Goal: Navigation & Orientation: Find specific page/section

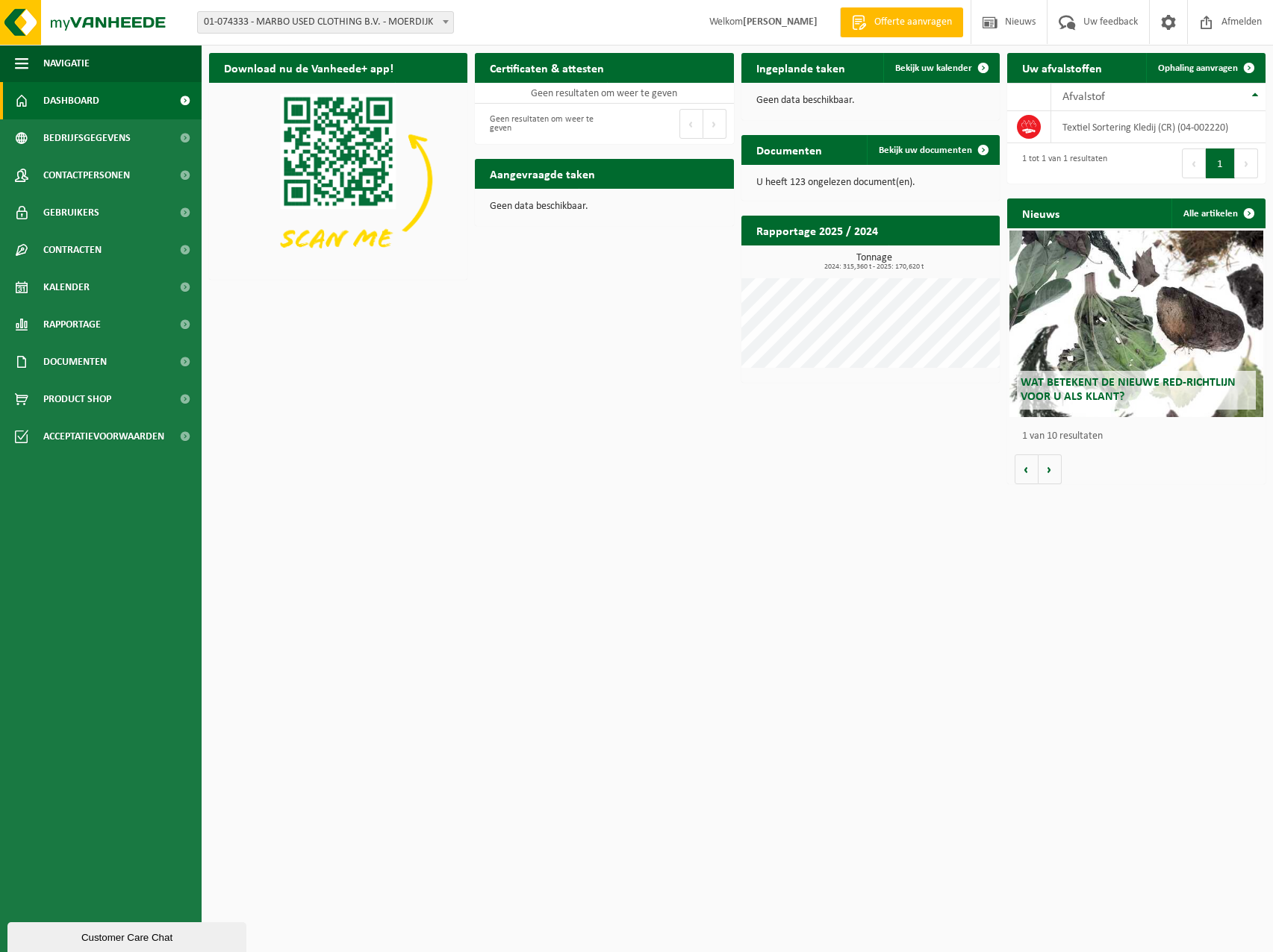
click at [841, 68] on h2 "Ingeplande taken" at bounding box center [801, 68] width 119 height 29
click at [916, 68] on span "Bekijk uw kalender" at bounding box center [934, 68] width 77 height 10
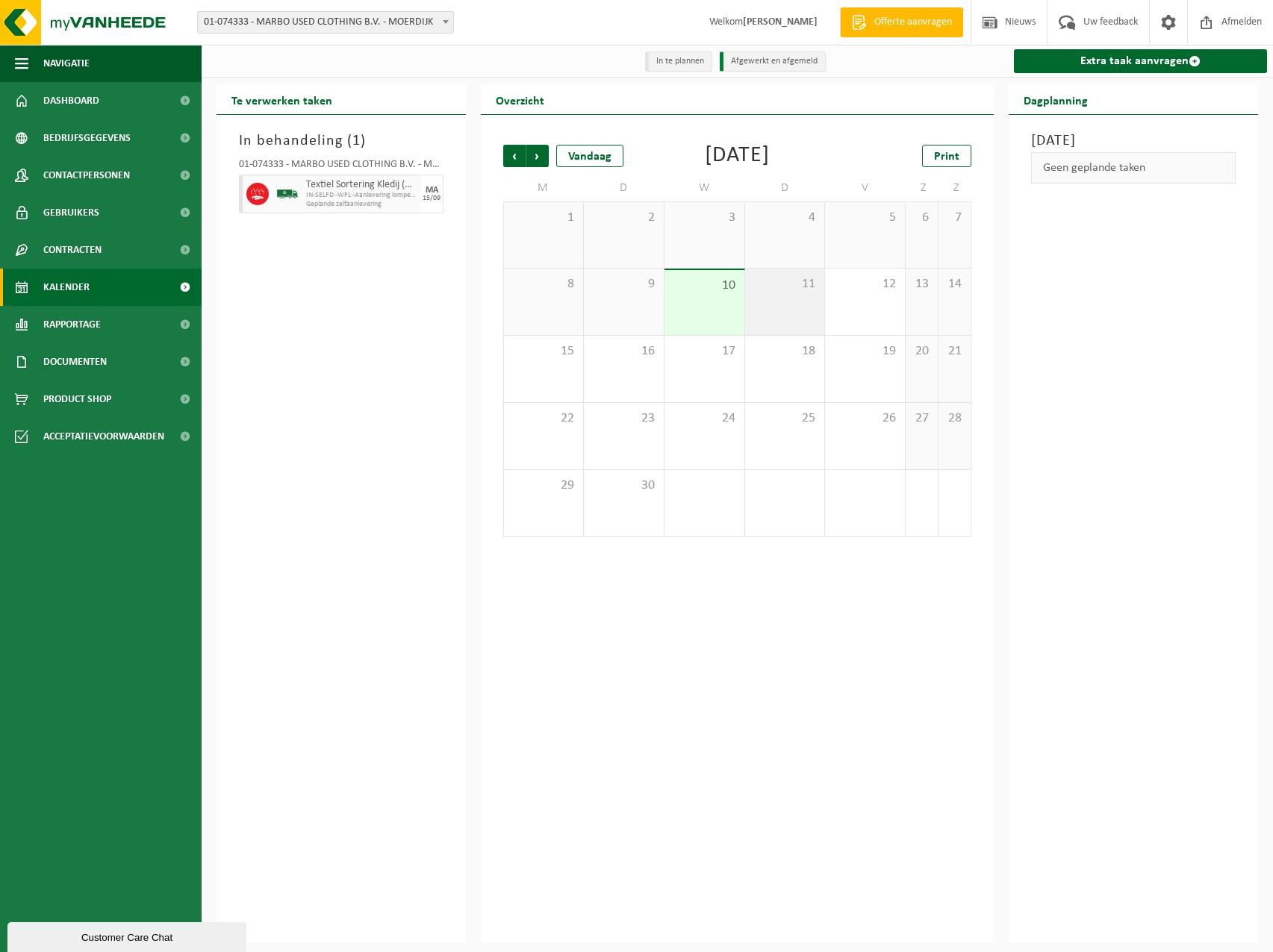
click at [773, 303] on div "11" at bounding box center [785, 302] width 80 height 67
click at [619, 296] on div "9" at bounding box center [623, 302] width 80 height 67
click at [561, 362] on div "15" at bounding box center [543, 369] width 79 height 67
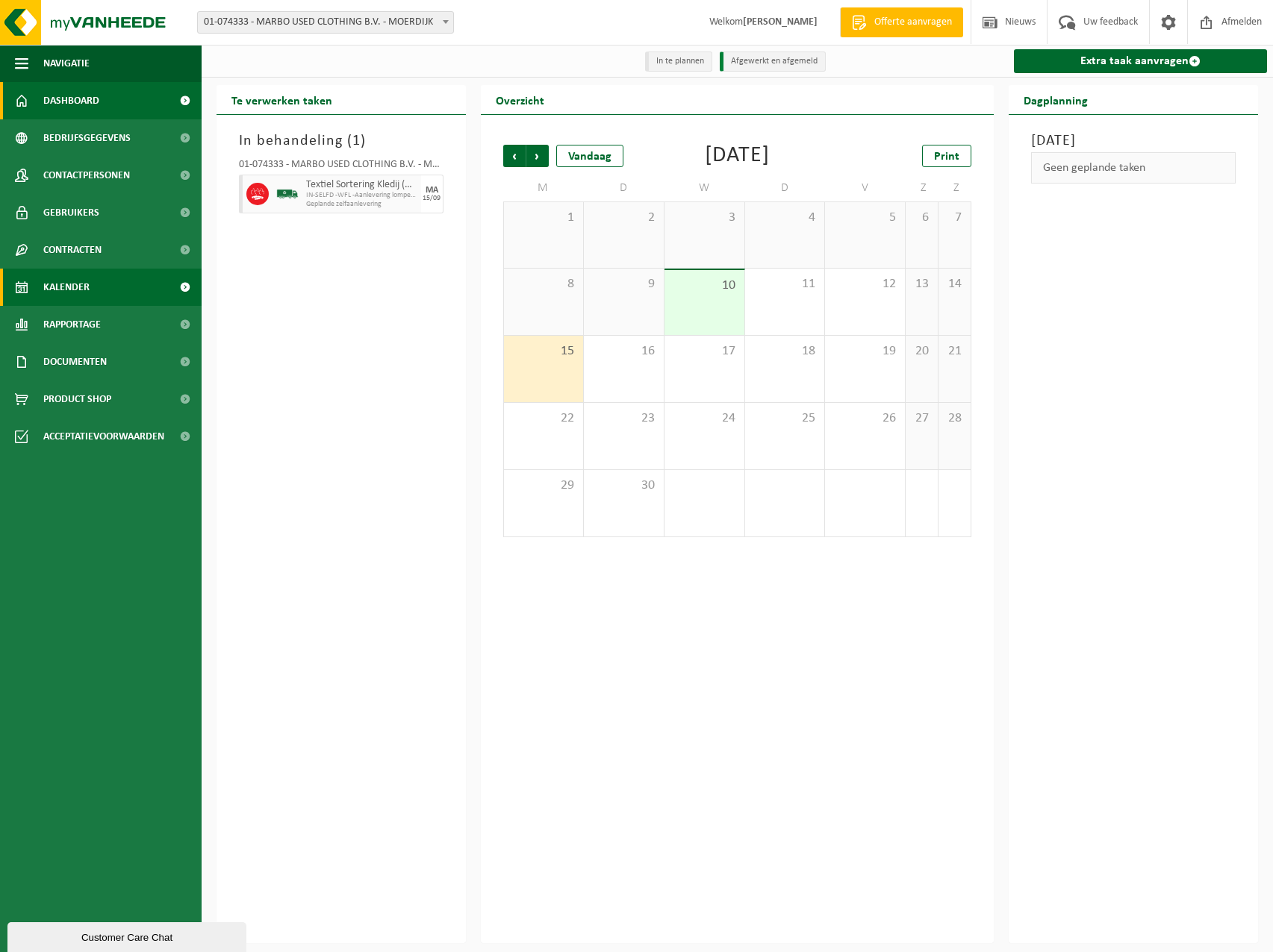
click at [76, 95] on span "Dashboard" at bounding box center [71, 101] width 56 height 37
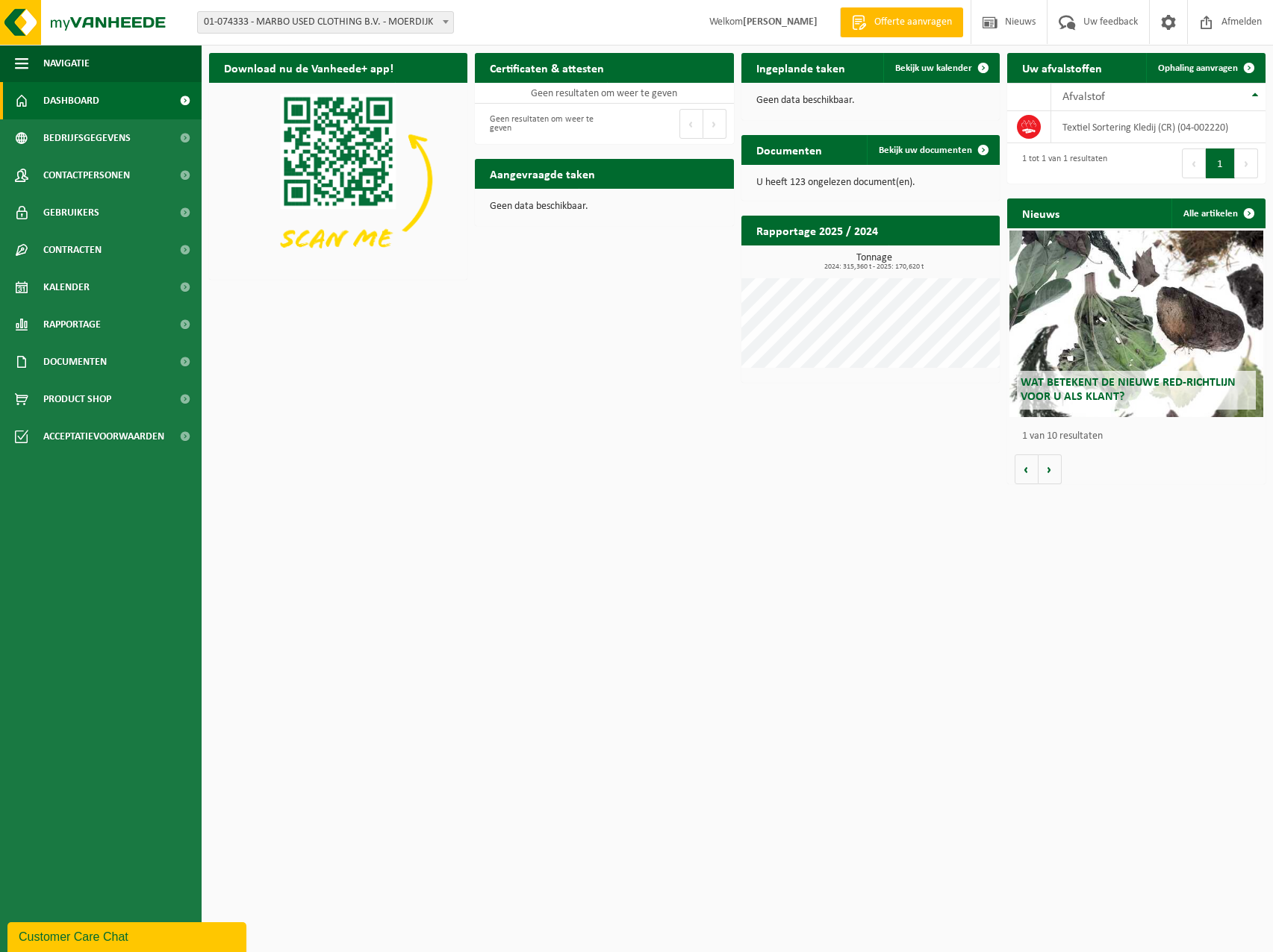
click at [524, 181] on h2 "Aangevraagde taken" at bounding box center [542, 173] width 135 height 29
click at [1127, 129] on td "Textiel Sortering Kledij (CR) (04-002220)" at bounding box center [1158, 127] width 214 height 32
click at [1100, 99] on span "Afvalstof" at bounding box center [1083, 97] width 42 height 12
click at [1085, 157] on div "1 tot 1 van 1 resultaten" at bounding box center [1061, 164] width 93 height 33
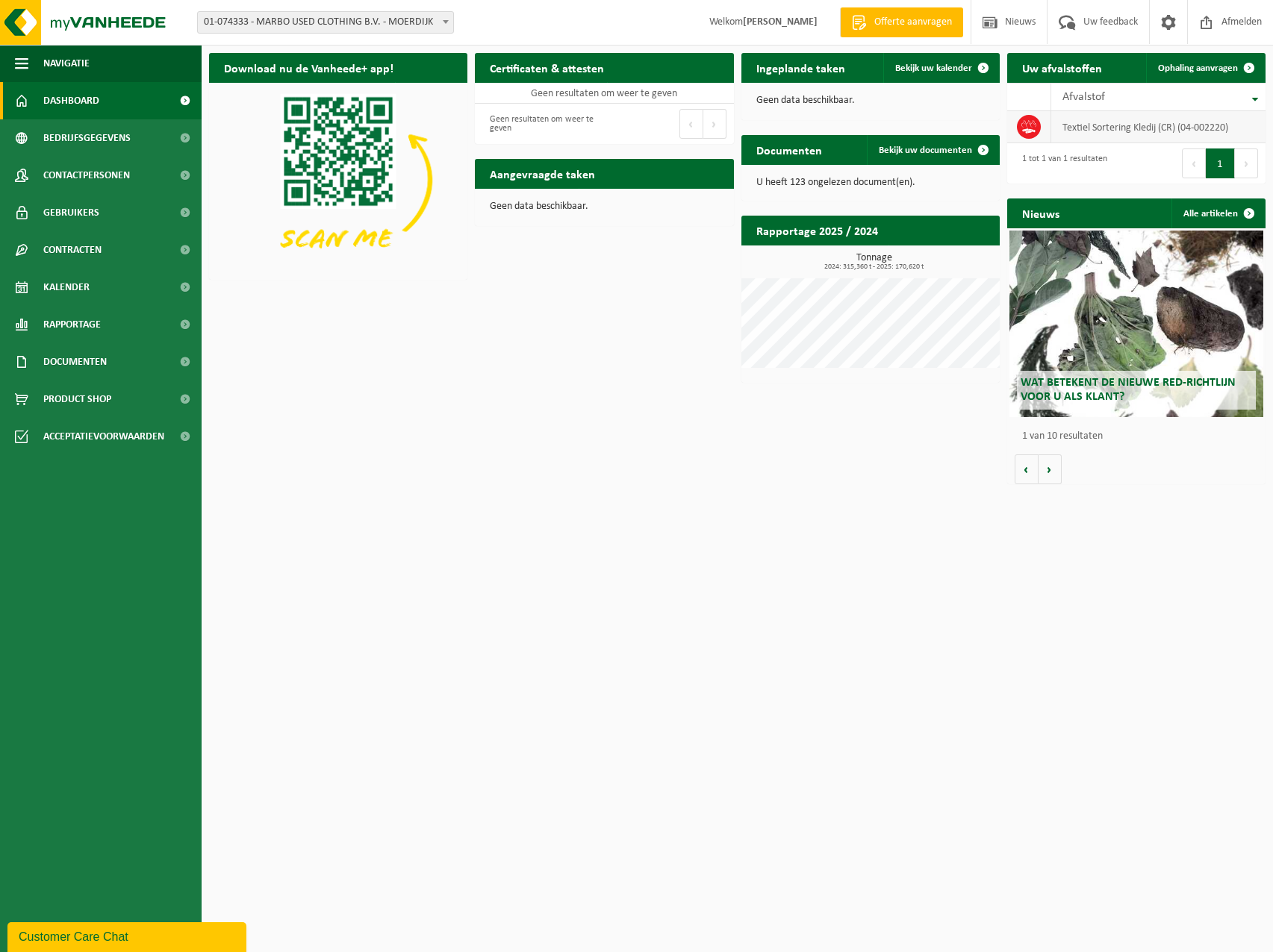
click at [1090, 131] on td "Textiel Sortering Kledij (CR) (04-002220)" at bounding box center [1158, 127] width 214 height 32
click at [1026, 131] on icon at bounding box center [1029, 130] width 13 height 4
click at [1050, 471] on button "Volgende" at bounding box center [1050, 469] width 23 height 30
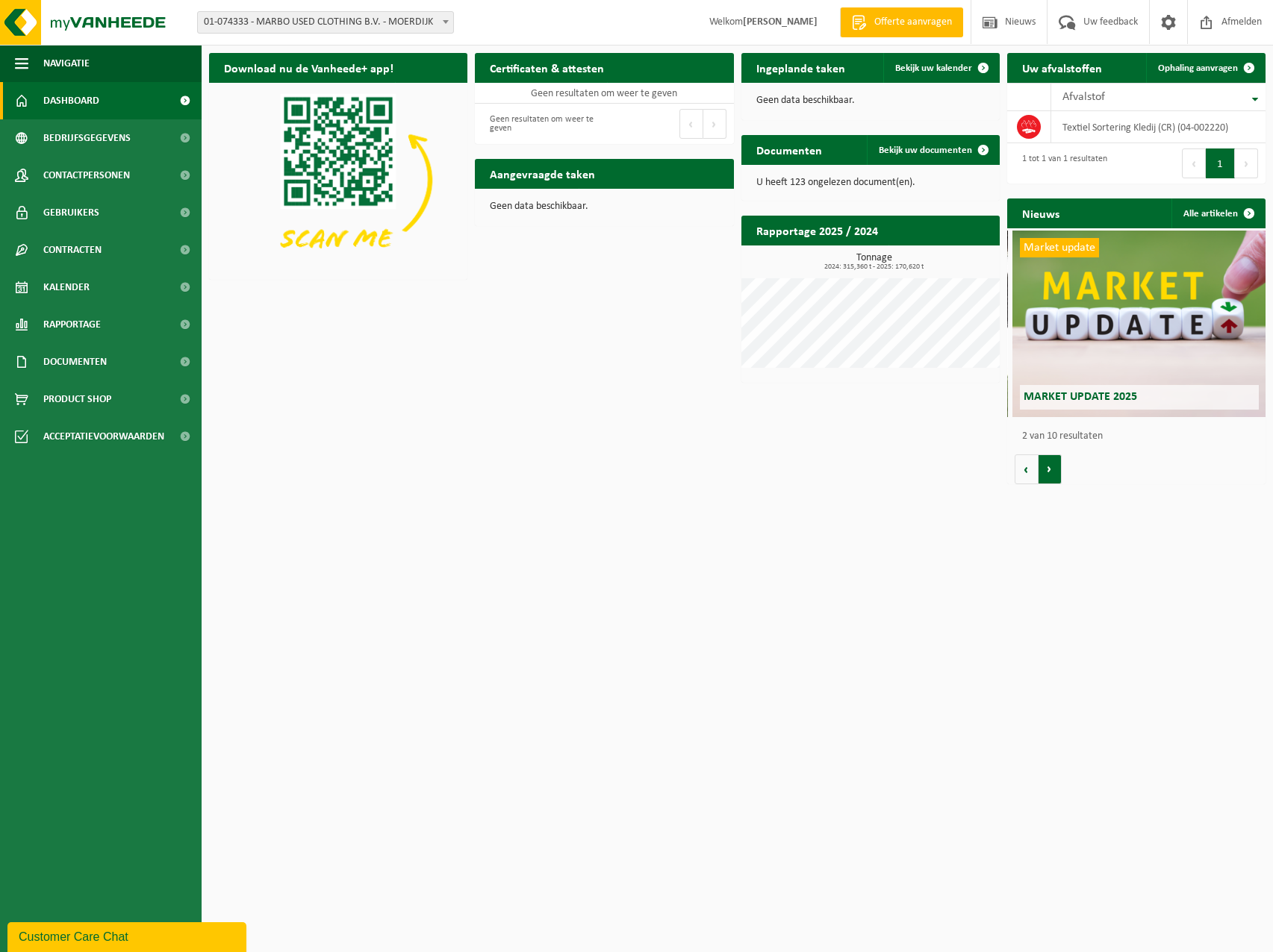
scroll to position [0, 258]
click at [1050, 471] on button "Volgende" at bounding box center [1050, 469] width 23 height 30
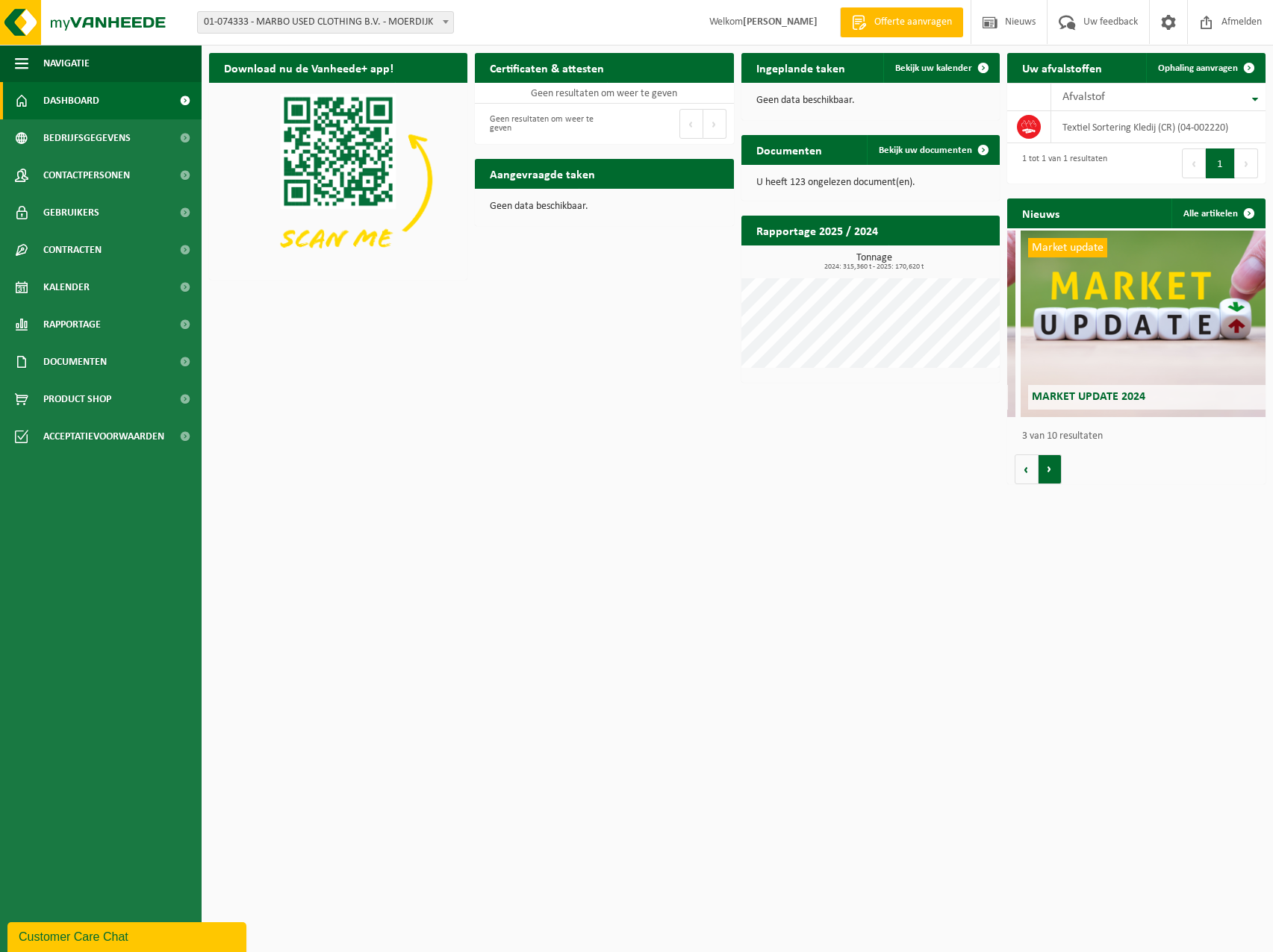
scroll to position [0, 517]
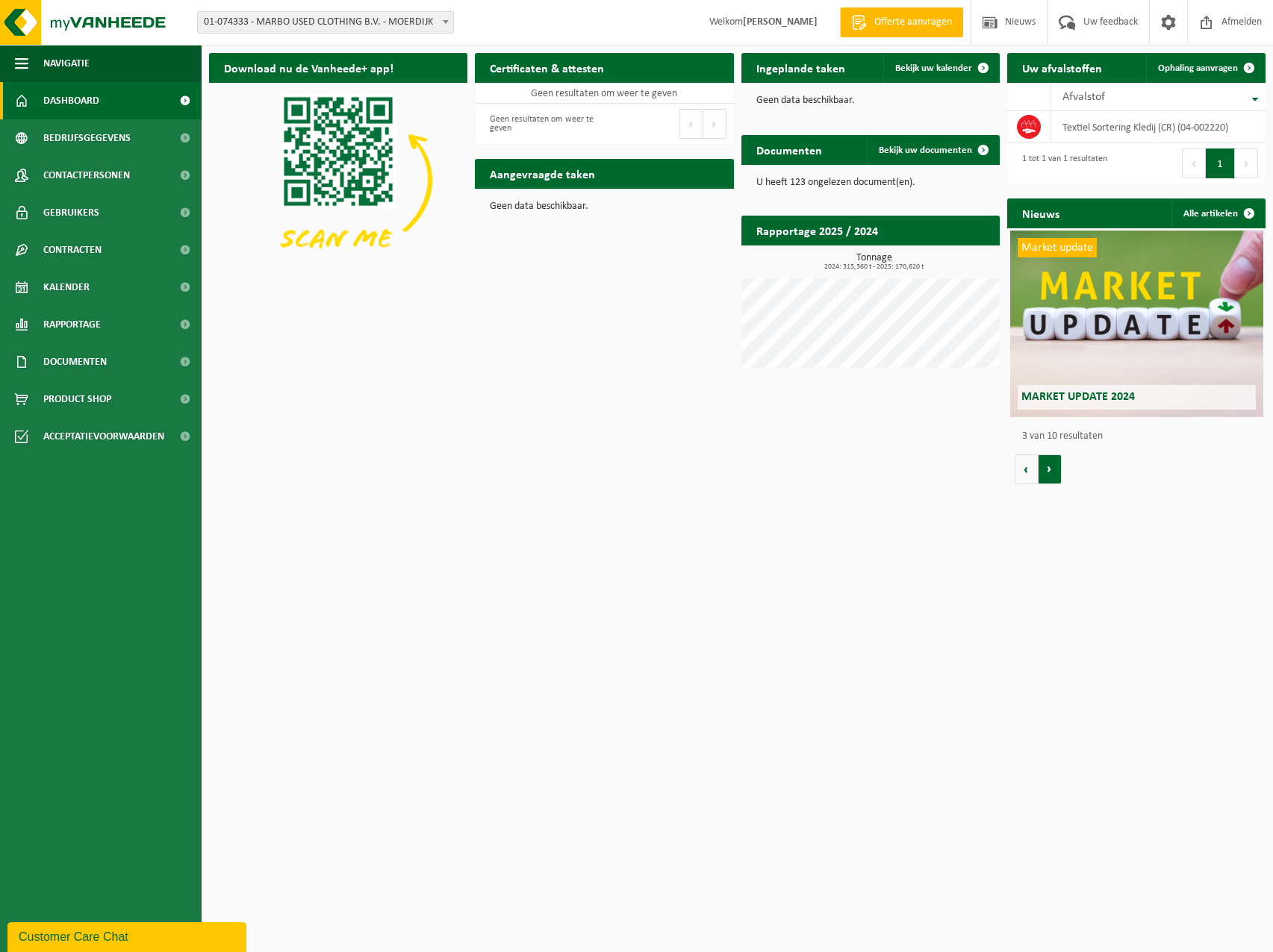
click at [1050, 471] on button "Volgende" at bounding box center [1050, 469] width 23 height 30
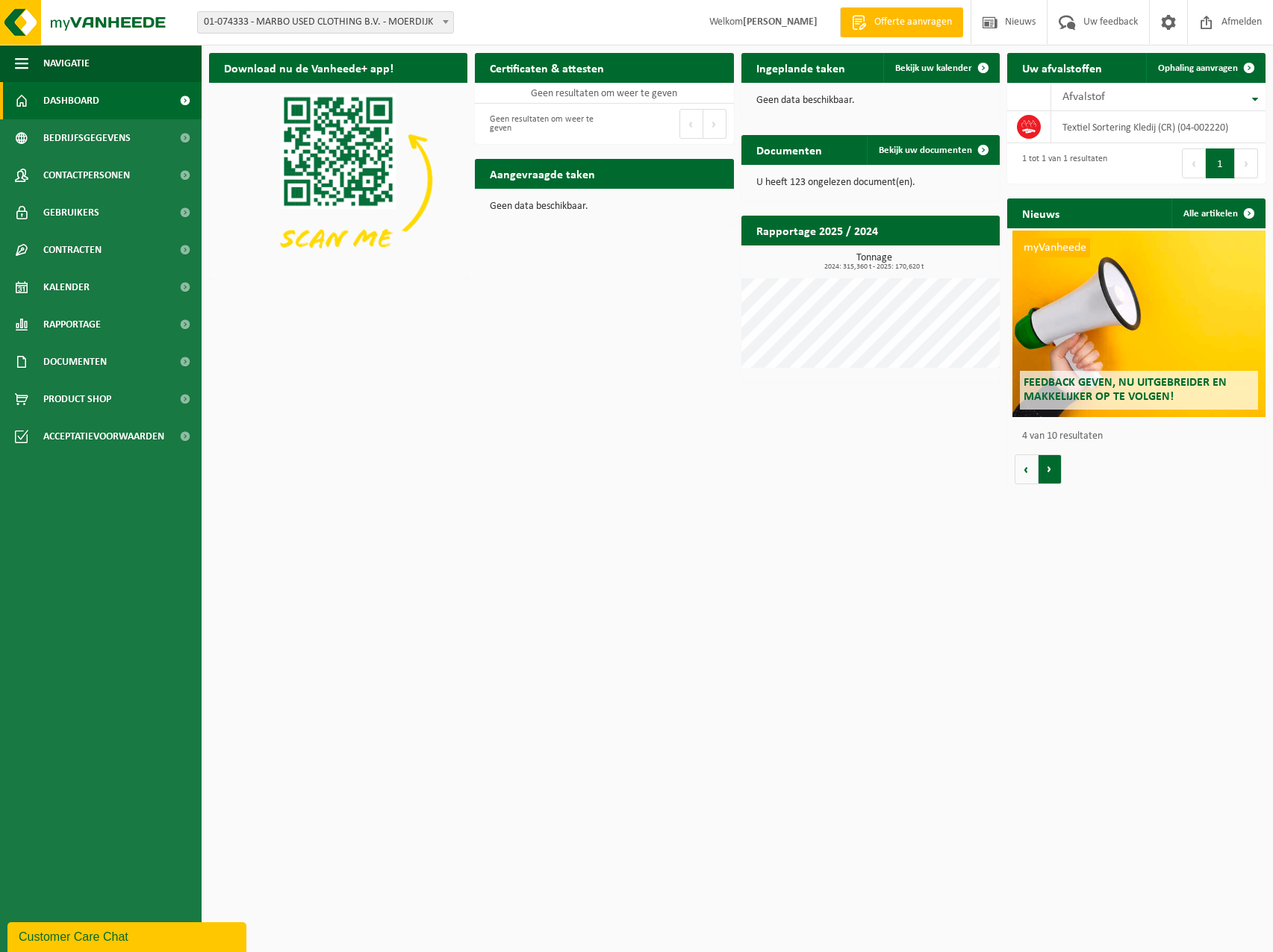
scroll to position [0, 776]
click at [1050, 471] on button "Volgende" at bounding box center [1050, 469] width 23 height 30
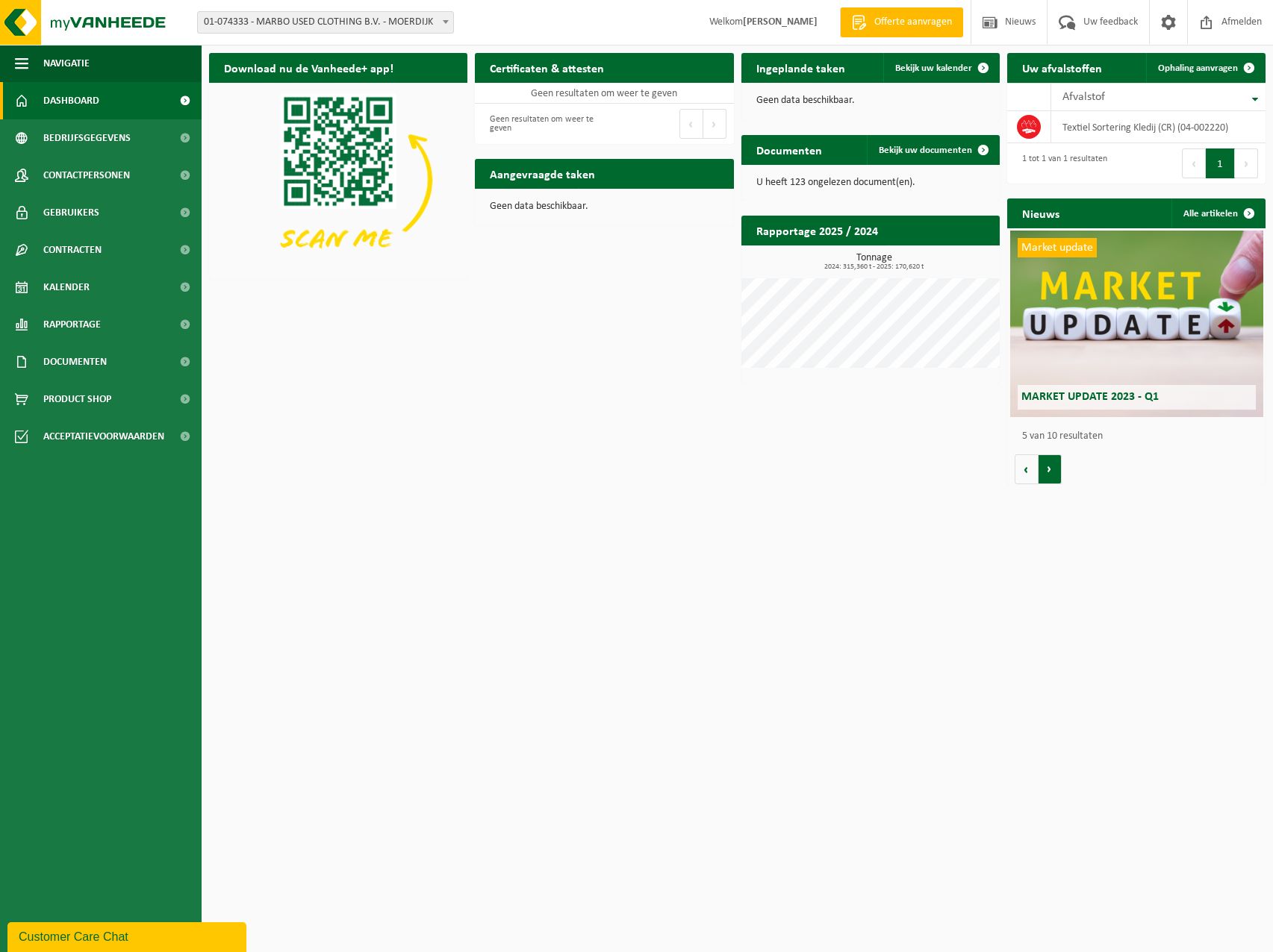
scroll to position [0, 1034]
click at [1050, 471] on button "Volgende" at bounding box center [1050, 469] width 23 height 30
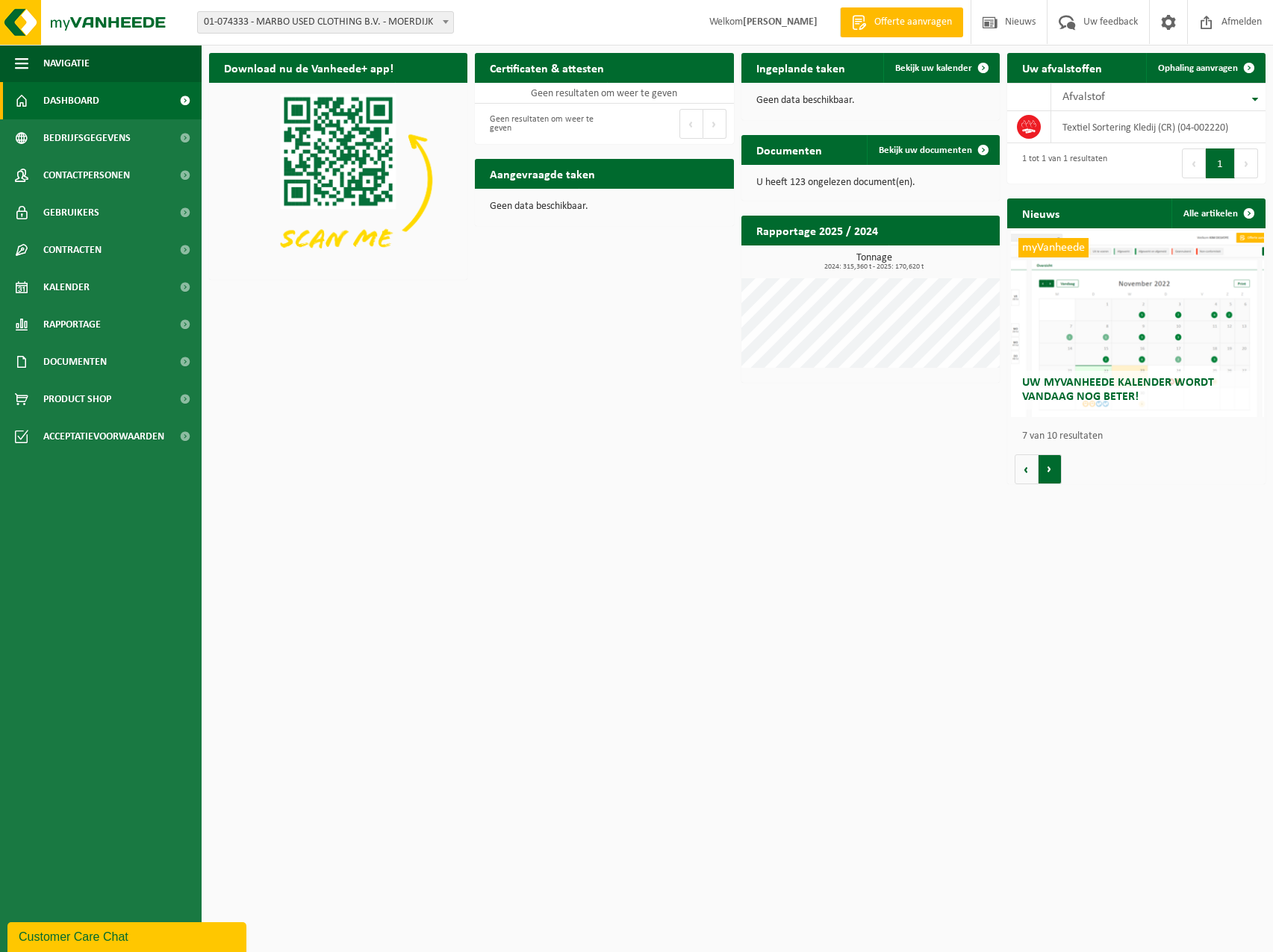
scroll to position [0, 1551]
click at [934, 148] on span "Bekijk uw documenten" at bounding box center [925, 151] width 94 height 10
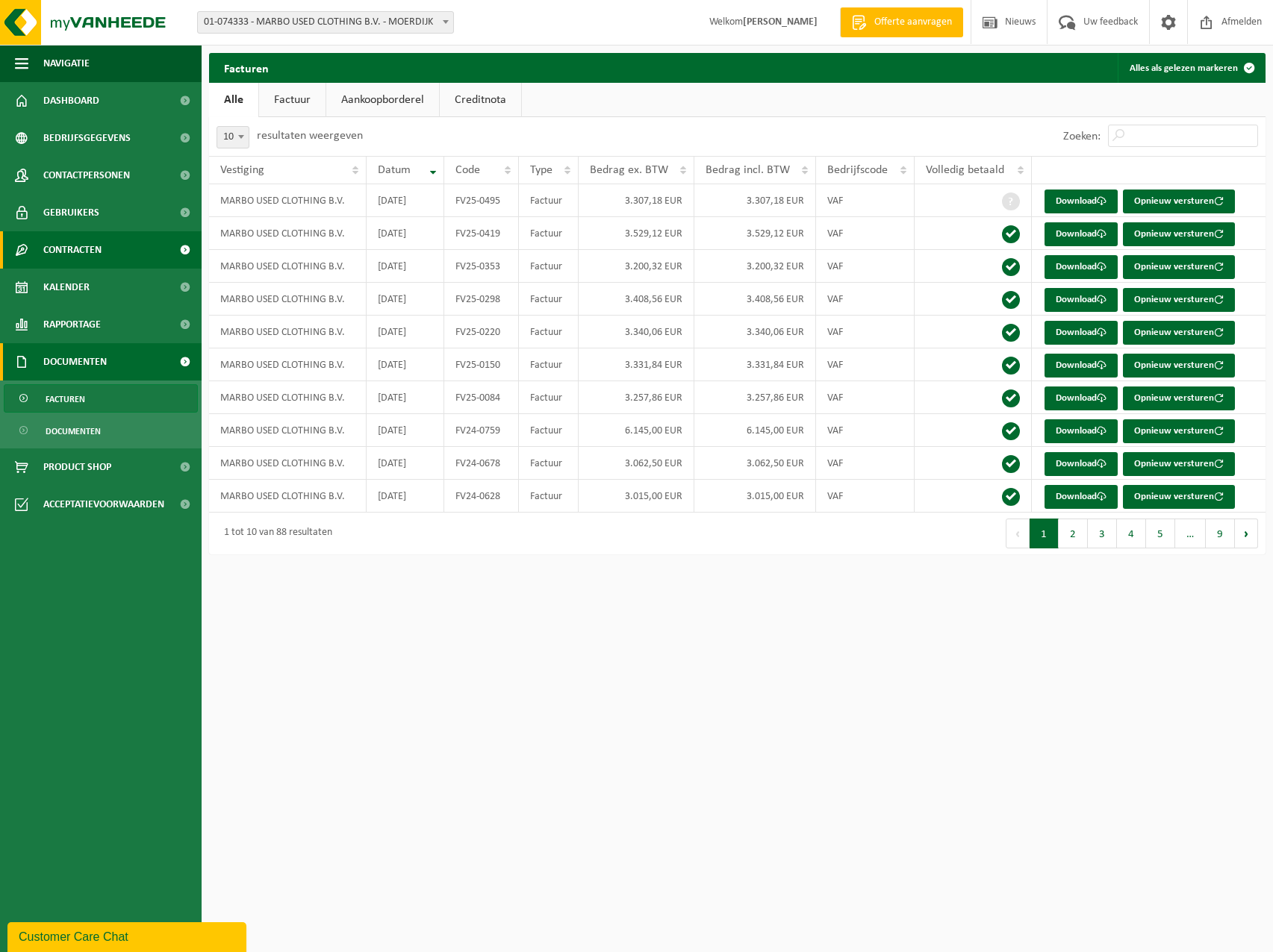
click at [118, 248] on link "Contracten" at bounding box center [101, 250] width 202 height 37
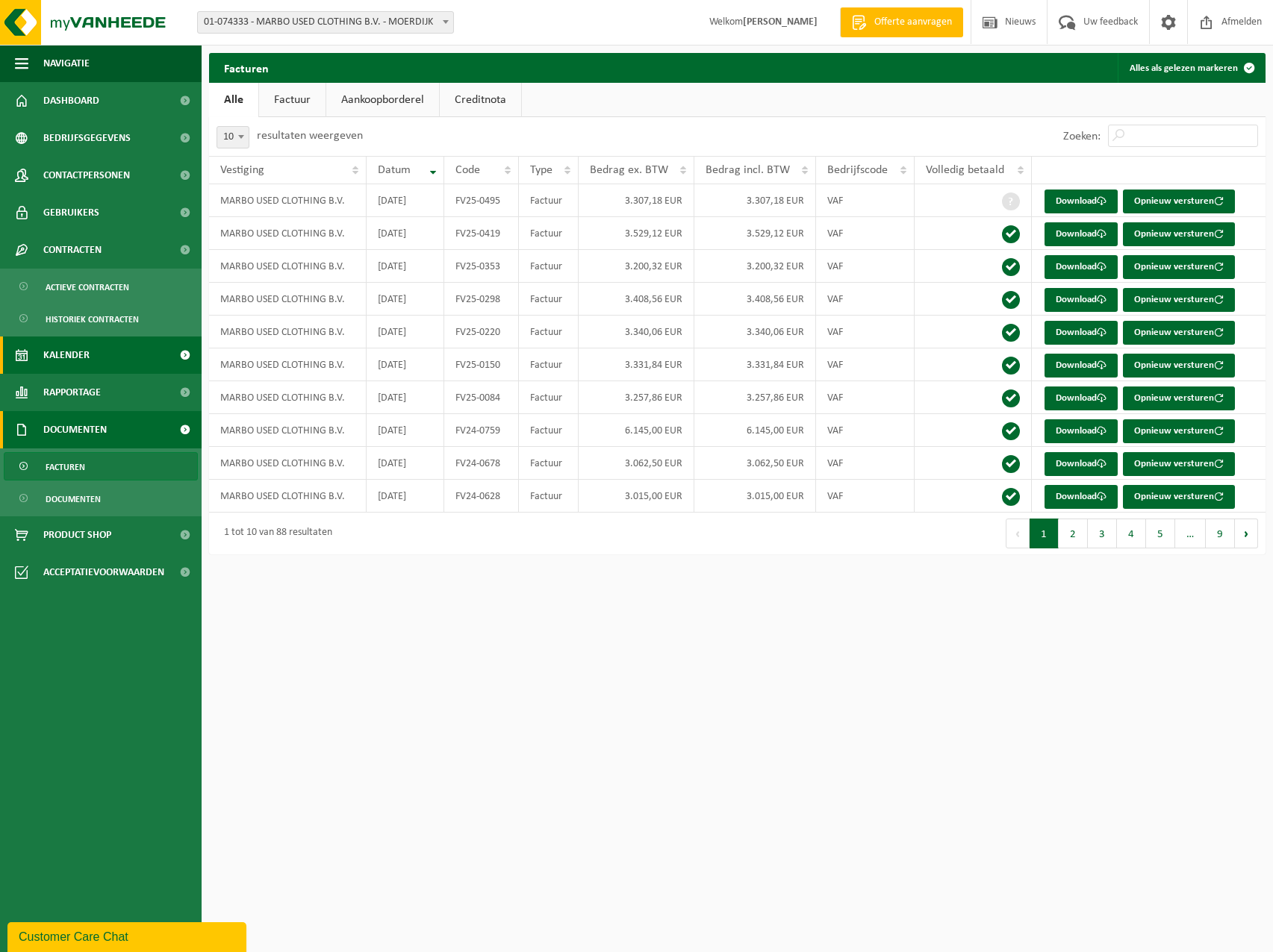
click at [101, 349] on link "Kalender" at bounding box center [101, 356] width 202 height 37
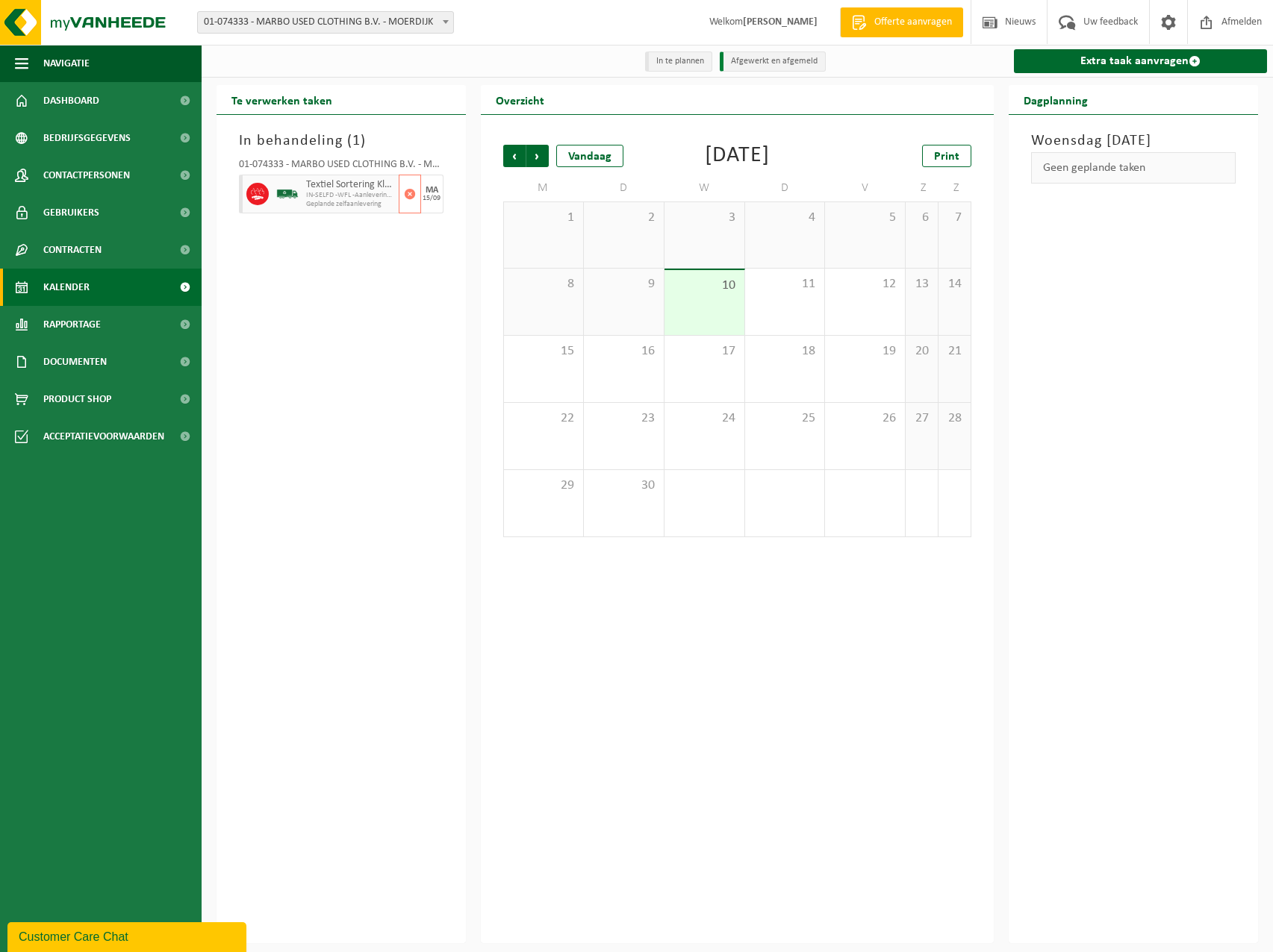
click at [322, 194] on span "IN-SELFD -WFL -Aanlevering lompen - MARBO" at bounding box center [350, 195] width 89 height 9
